Goal: Check status: Check status

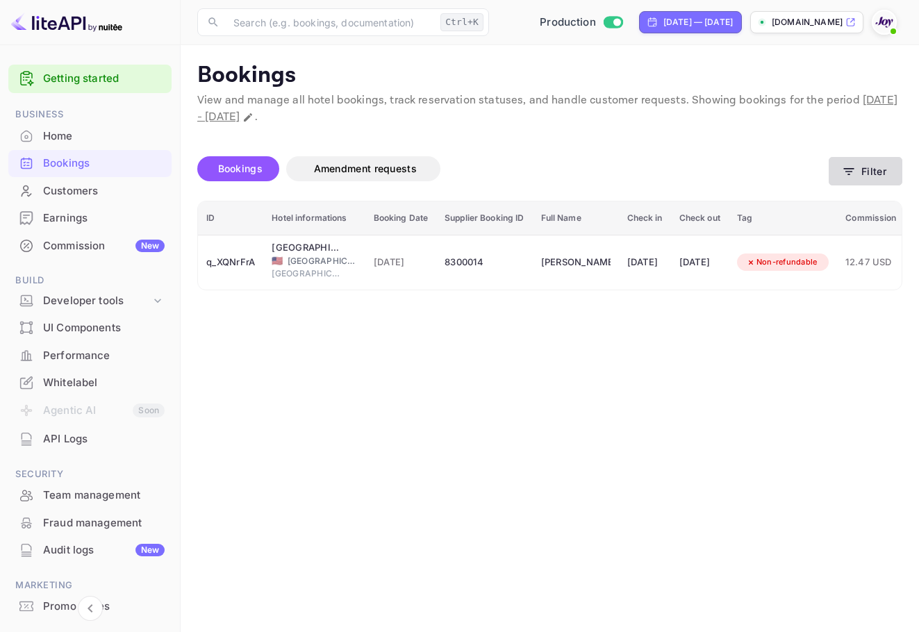
click at [888, 185] on button "Filter" at bounding box center [866, 171] width 74 height 28
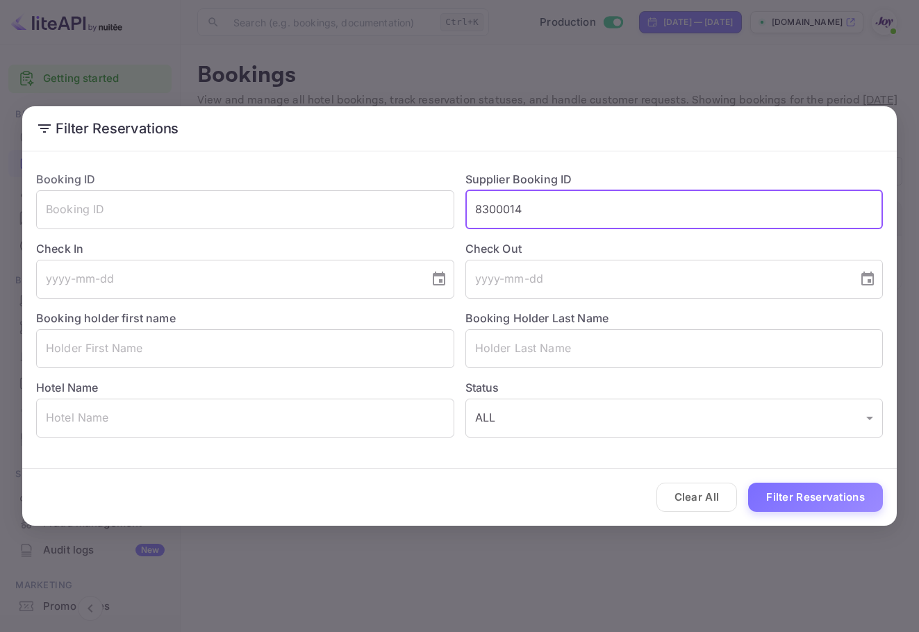
click at [513, 215] on input "8300014" at bounding box center [674, 209] width 418 height 39
click at [529, 212] on input "8300014" at bounding box center [674, 209] width 418 height 39
paste input "7857433"
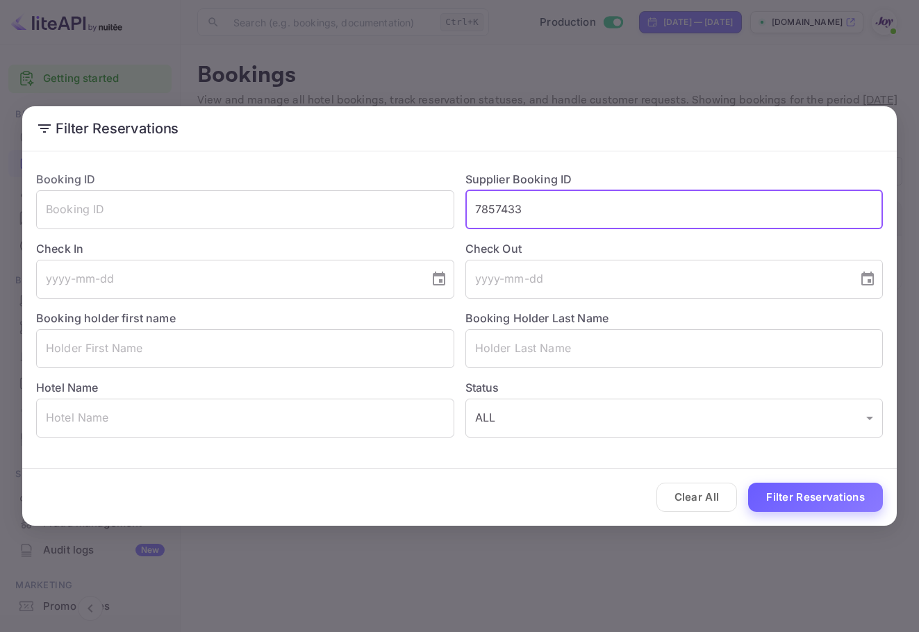
type input "7857433"
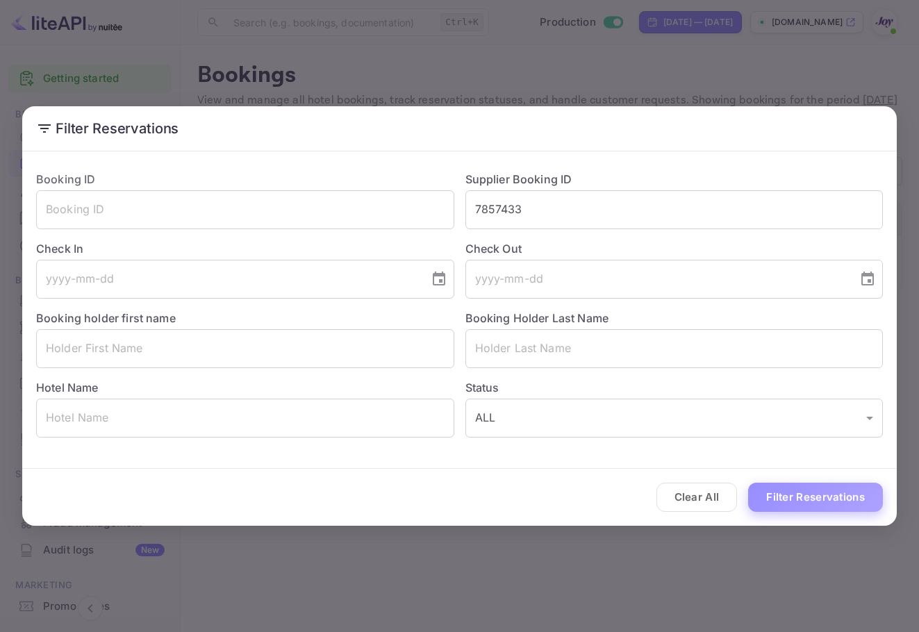
click at [859, 506] on button "Filter Reservations" at bounding box center [815, 498] width 135 height 30
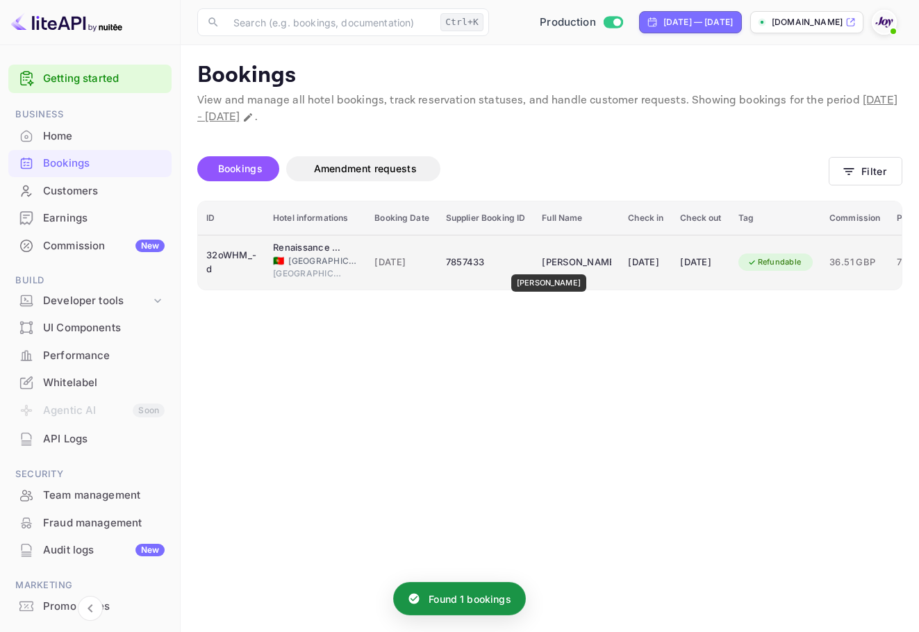
click at [554, 265] on div "[PERSON_NAME]" at bounding box center [576, 262] width 69 height 22
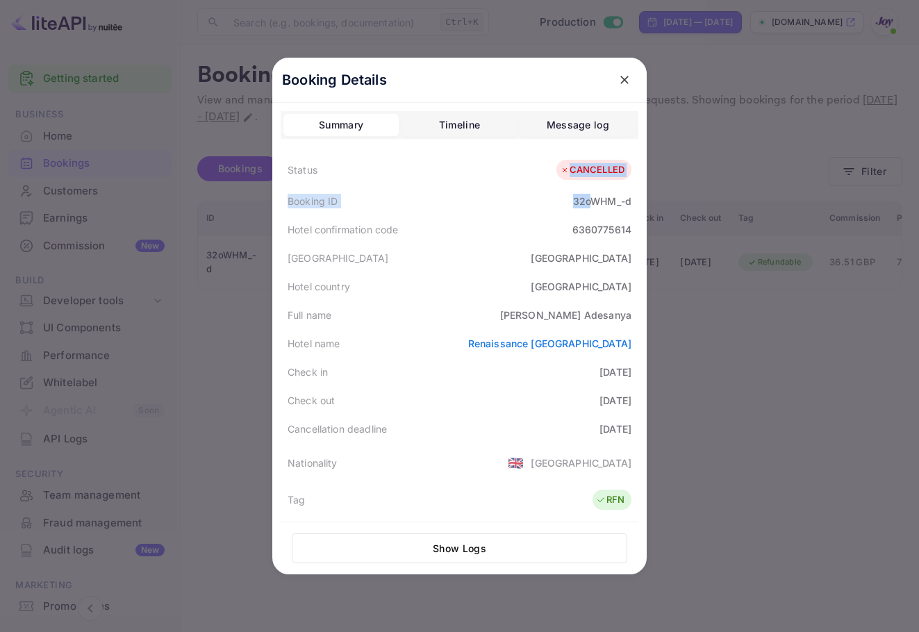
drag, startPoint x: 530, startPoint y: 159, endPoint x: 583, endPoint y: 192, distance: 63.0
click at [583, 192] on div "Status CANCELLED Booking ID 32oWHM_-d Hotel confirmation code 6360775614 [GEOGR…" at bounding box center [460, 506] width 358 height 706
click at [515, 210] on div "Booking ID 32oWHM_-d" at bounding box center [460, 201] width 358 height 28
drag, startPoint x: 558, startPoint y: 226, endPoint x: 630, endPoint y: 238, distance: 72.5
click at [630, 238] on div "Hotel confirmation code 6360775614" at bounding box center [460, 229] width 358 height 28
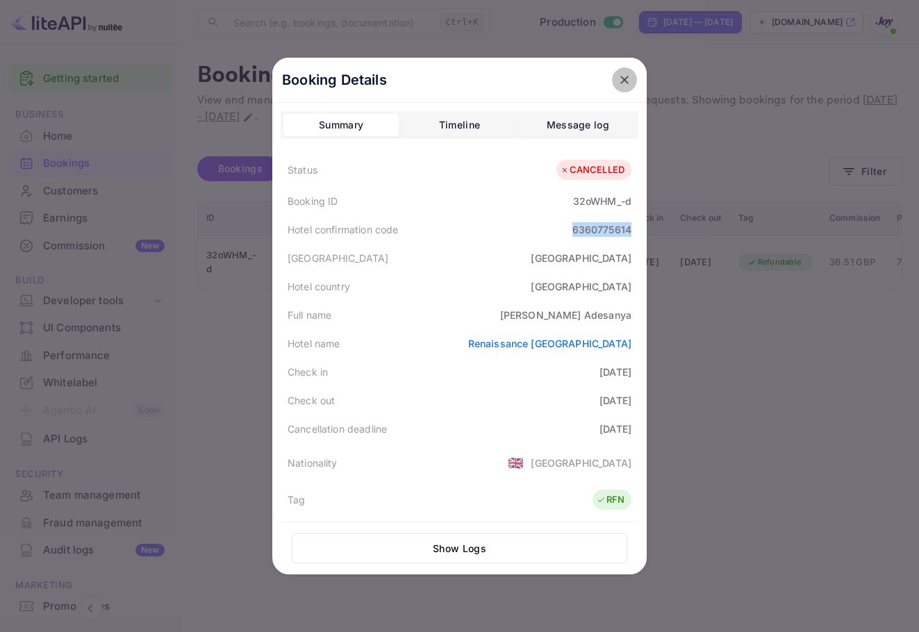
click at [628, 77] on button "close" at bounding box center [624, 79] width 25 height 25
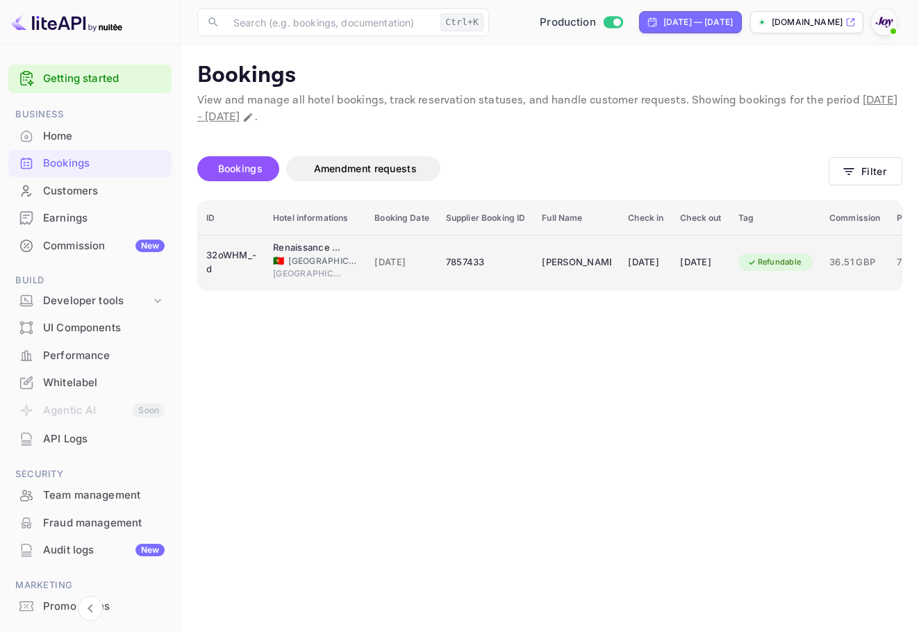
click at [729, 256] on td "[DATE]" at bounding box center [701, 262] width 58 height 55
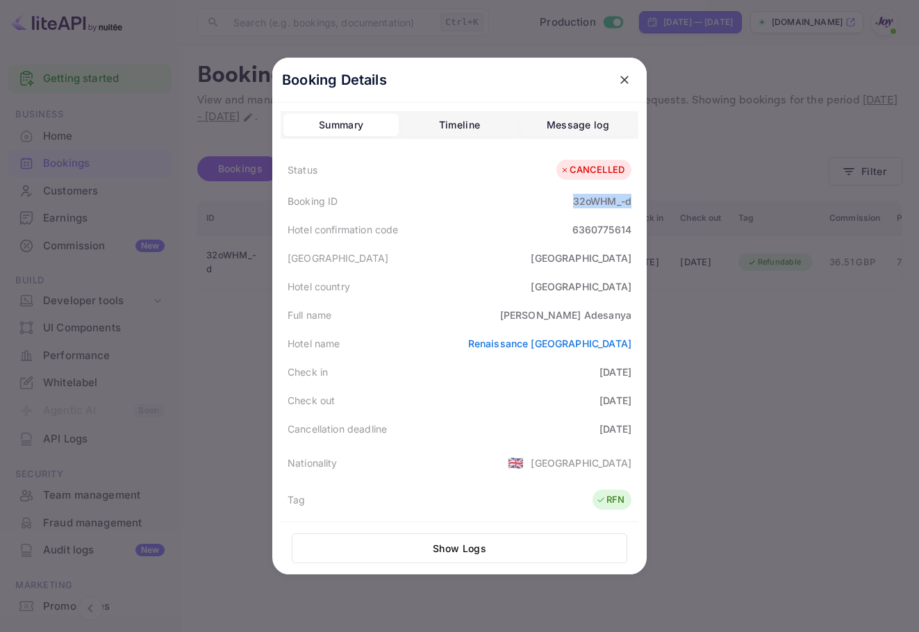
copy div "32oWHM_-d"
drag, startPoint x: 610, startPoint y: 194, endPoint x: 631, endPoint y: 194, distance: 20.1
click at [631, 194] on div "Booking ID 32oWHM_-d" at bounding box center [460, 201] width 358 height 28
drag, startPoint x: 521, startPoint y: 314, endPoint x: 633, endPoint y: 307, distance: 112.0
click at [633, 307] on div "Full name [PERSON_NAME]" at bounding box center [460, 315] width 358 height 28
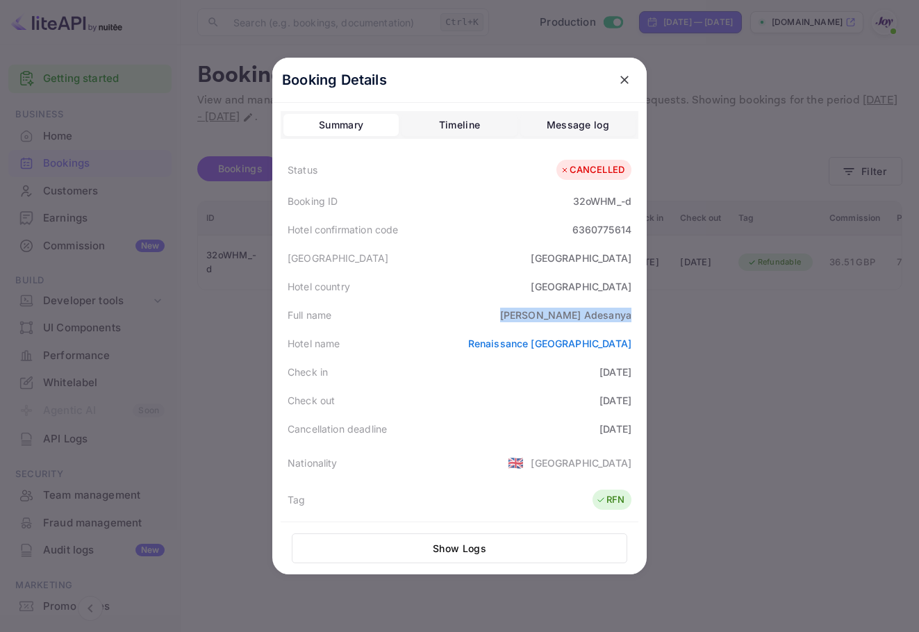
copy div "[PERSON_NAME]"
click at [801, 275] on div at bounding box center [459, 316] width 919 height 632
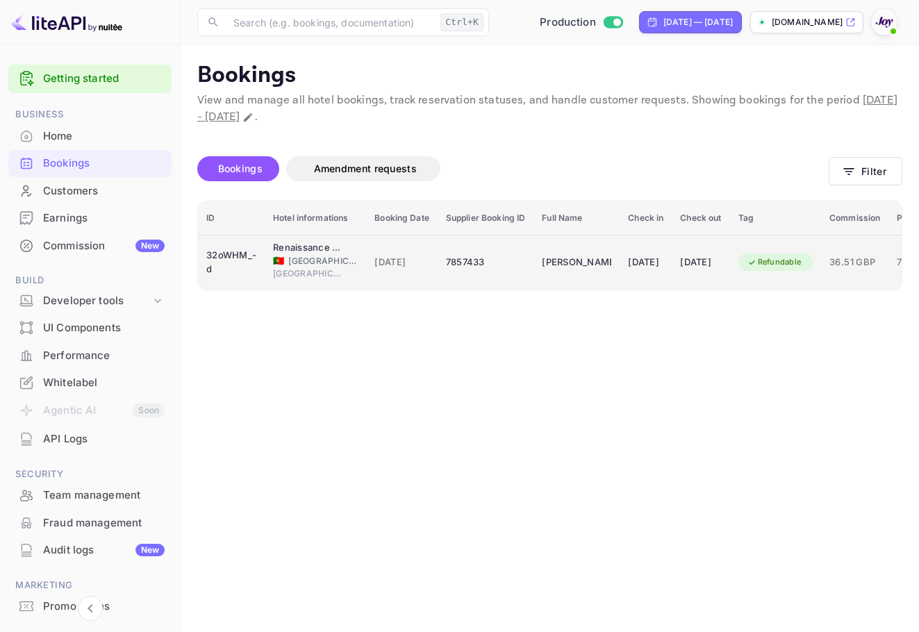
click at [585, 265] on div "[PERSON_NAME]" at bounding box center [576, 262] width 69 height 22
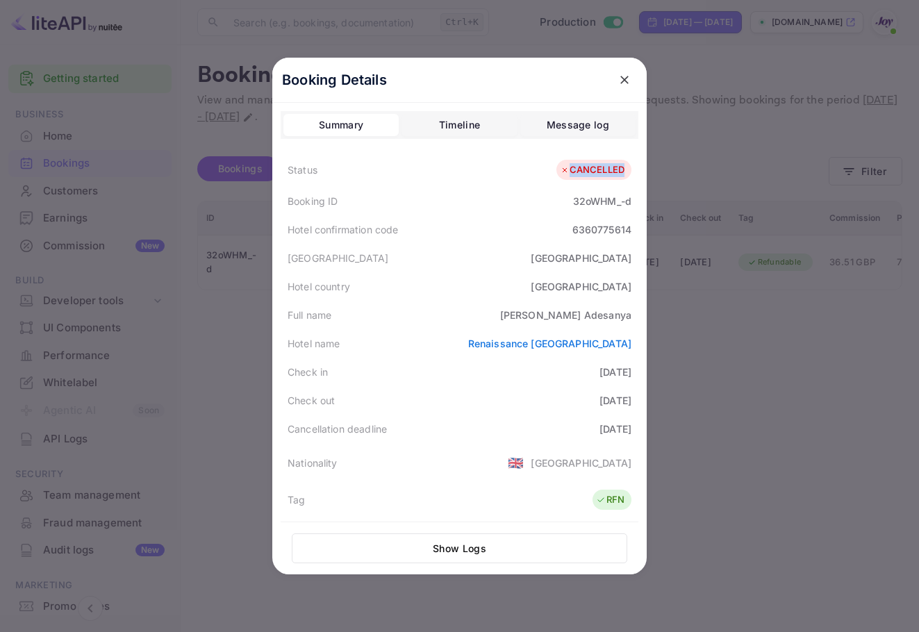
drag, startPoint x: 554, startPoint y: 167, endPoint x: 616, endPoint y: 176, distance: 63.2
click at [616, 176] on div "CANCELLED" at bounding box center [593, 170] width 75 height 21
click at [616, 176] on div "CANCELLED" at bounding box center [592, 170] width 65 height 14
click at [611, 172] on div "CANCELLED" at bounding box center [592, 170] width 65 height 14
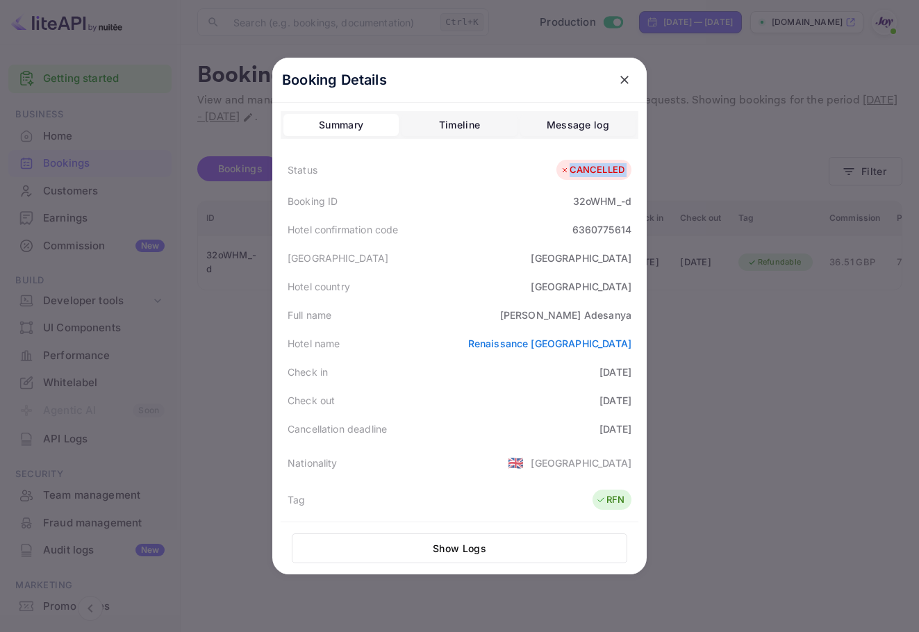
click at [611, 172] on div "CANCELLED" at bounding box center [592, 170] width 65 height 14
click at [597, 166] on div "CANCELLED" at bounding box center [592, 170] width 65 height 14
click at [560, 170] on icon at bounding box center [565, 170] width 10 height 10
